Goal: Information Seeking & Learning: Understand process/instructions

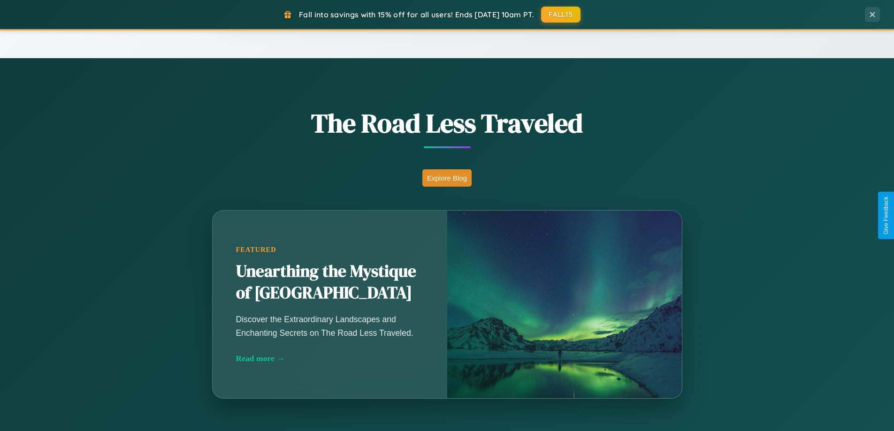
scroll to position [1805, 0]
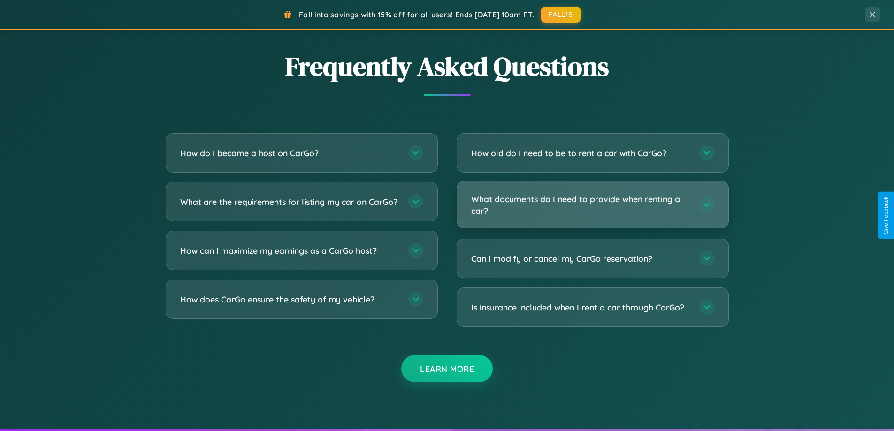
click at [592, 205] on h3 "What documents do I need to provide when renting a car?" at bounding box center [580, 204] width 219 height 23
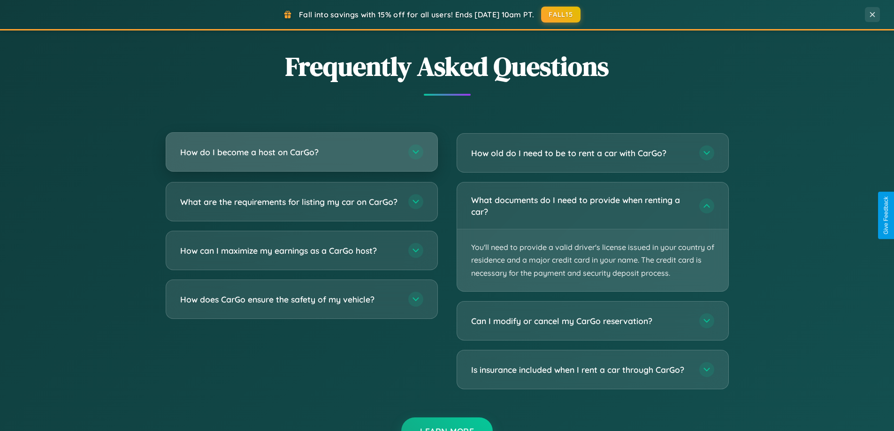
click at [301, 152] on h3 "How do I become a host on CarGo?" at bounding box center [289, 152] width 219 height 12
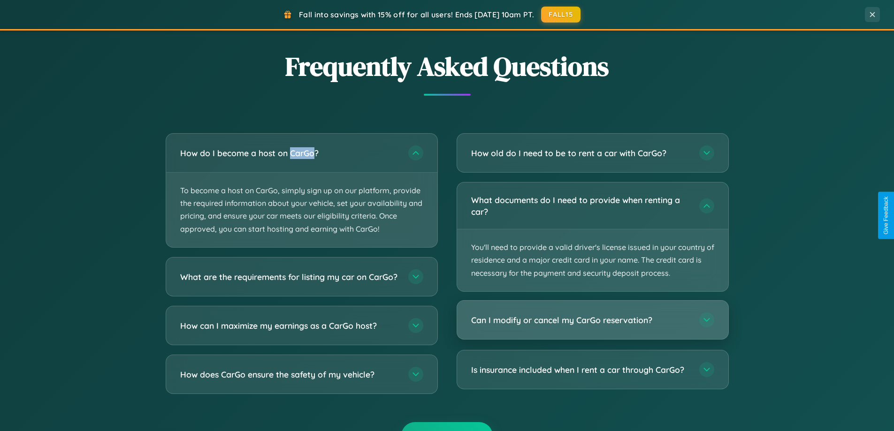
click at [592, 320] on h3 "Can I modify or cancel my CarGo reservation?" at bounding box center [580, 320] width 219 height 12
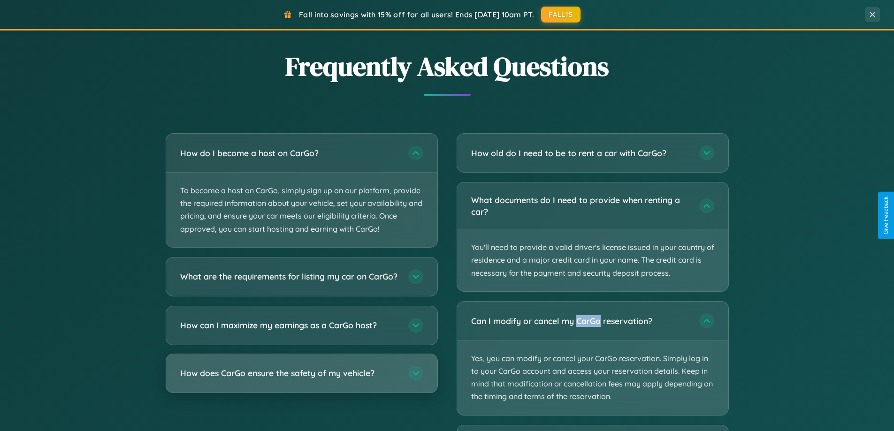
click at [301, 379] on h3 "How does CarGo ensure the safety of my vehicle?" at bounding box center [289, 373] width 219 height 12
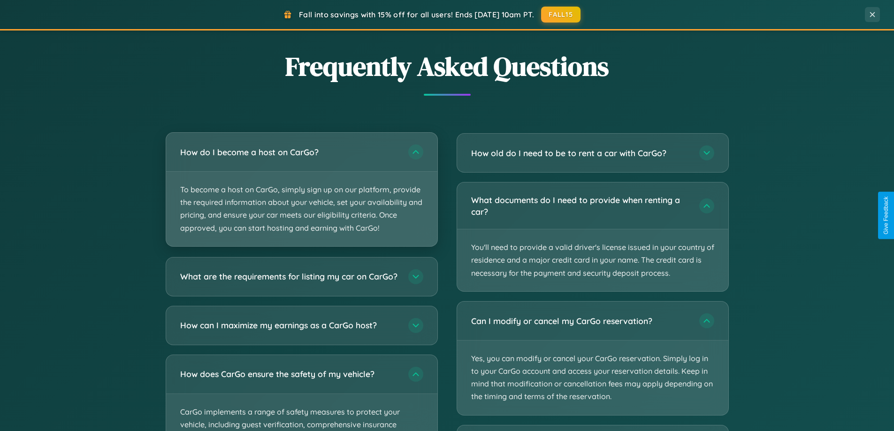
click at [301, 190] on p "To become a host on CarGo, simply sign up on our platform, provide the required…" at bounding box center [301, 209] width 271 height 75
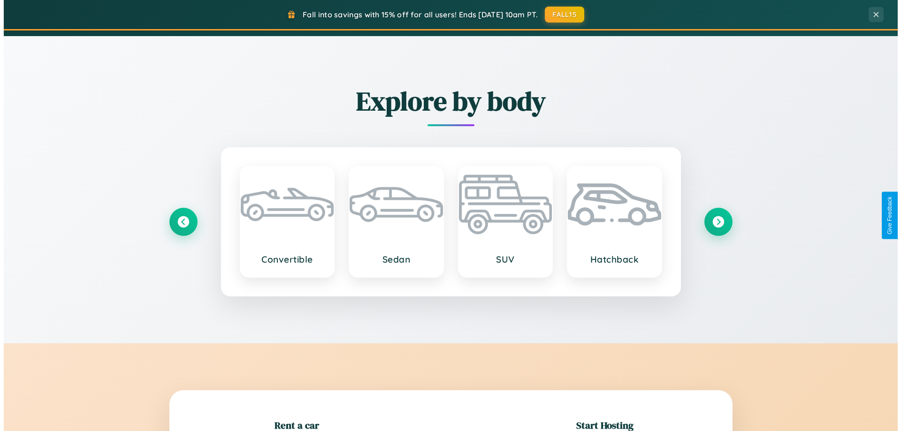
scroll to position [0, 0]
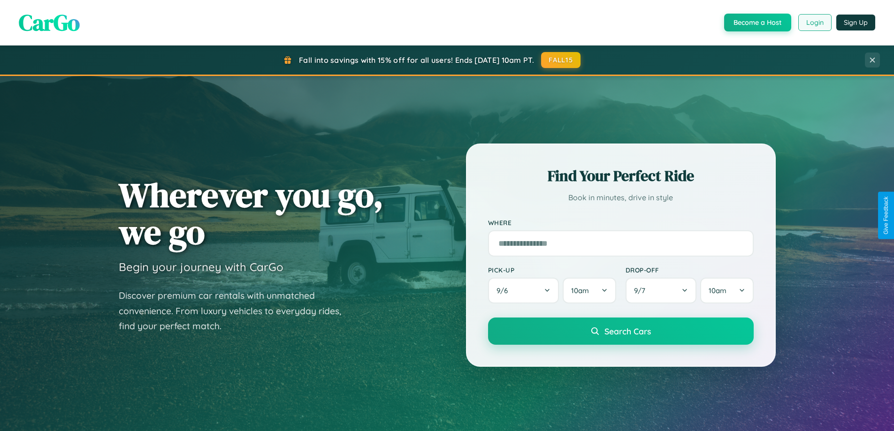
click at [814, 23] on button "Login" at bounding box center [814, 22] width 33 height 17
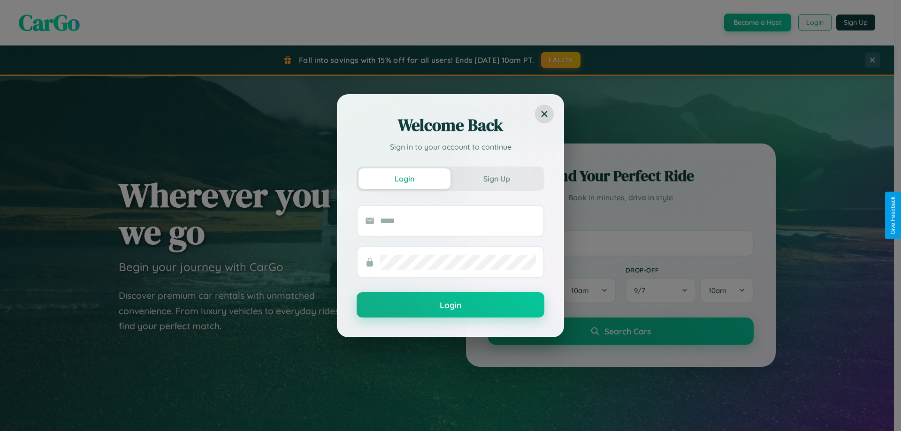
scroll to position [1507, 0]
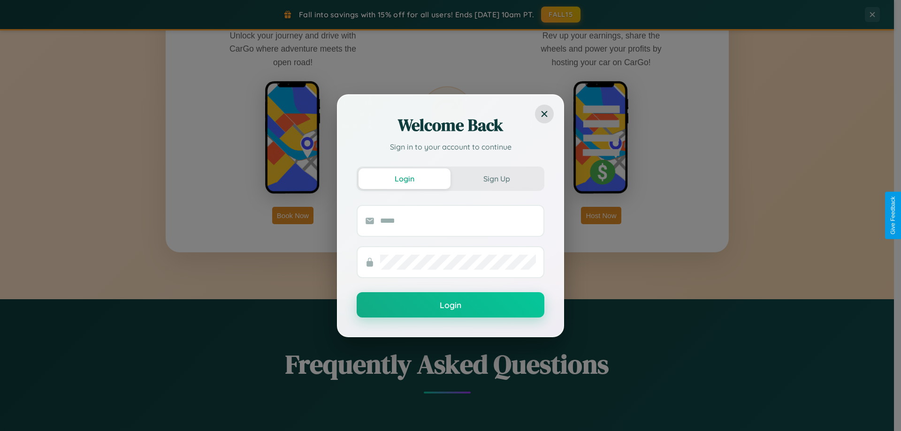
click at [293, 215] on div "Welcome Back Sign in to your account to continue Login Sign Up Login" at bounding box center [450, 215] width 901 height 431
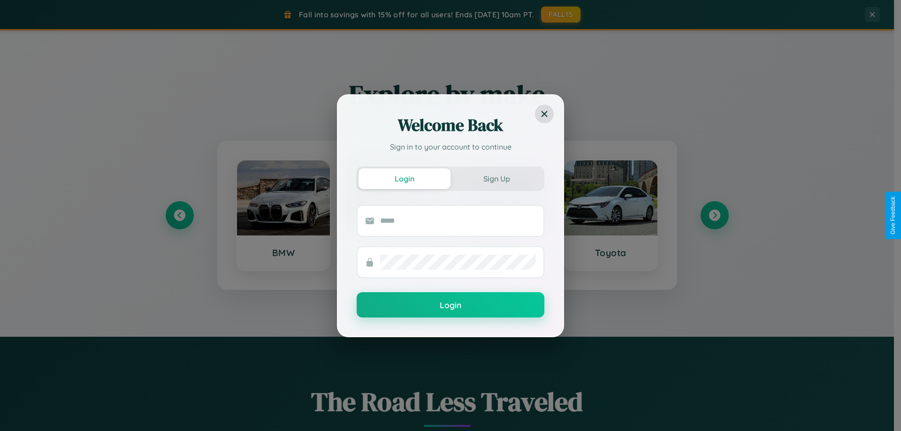
click at [179, 215] on div "Welcome Back Sign in to your account to continue Login Sign Up Login" at bounding box center [450, 215] width 901 height 431
click at [714, 215] on div "Welcome Back Sign in to your account to continue Login Sign Up Login" at bounding box center [450, 215] width 901 height 431
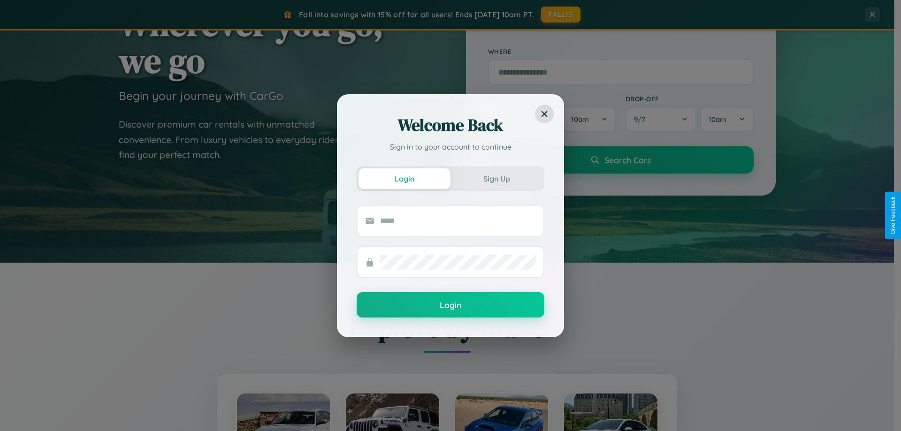
scroll to position [203, 0]
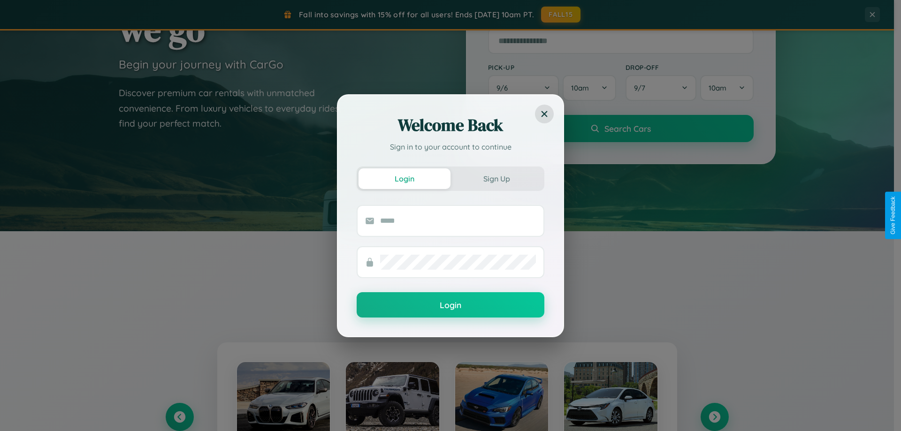
click at [179, 417] on div "Welcome Back Sign in to your account to continue Login Sign Up Login" at bounding box center [450, 215] width 901 height 431
click at [714, 417] on div "Welcome Back Sign in to your account to continue Login Sign Up Login" at bounding box center [450, 215] width 901 height 431
